Goal: Complete application form: Complete application form

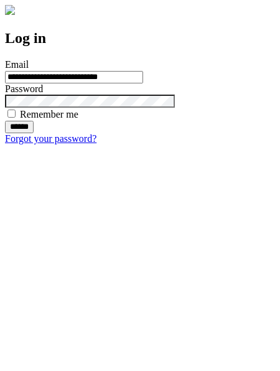
type input "**********"
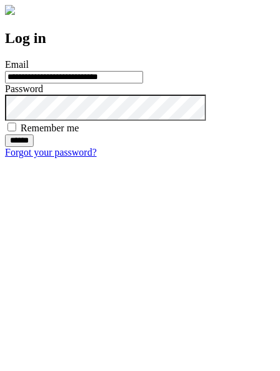
click at [34, 147] on input "******" at bounding box center [19, 141] width 29 height 12
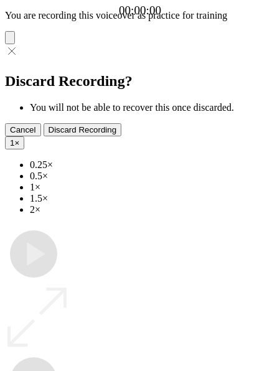
type input "**********"
